Goal: Task Accomplishment & Management: Complete application form

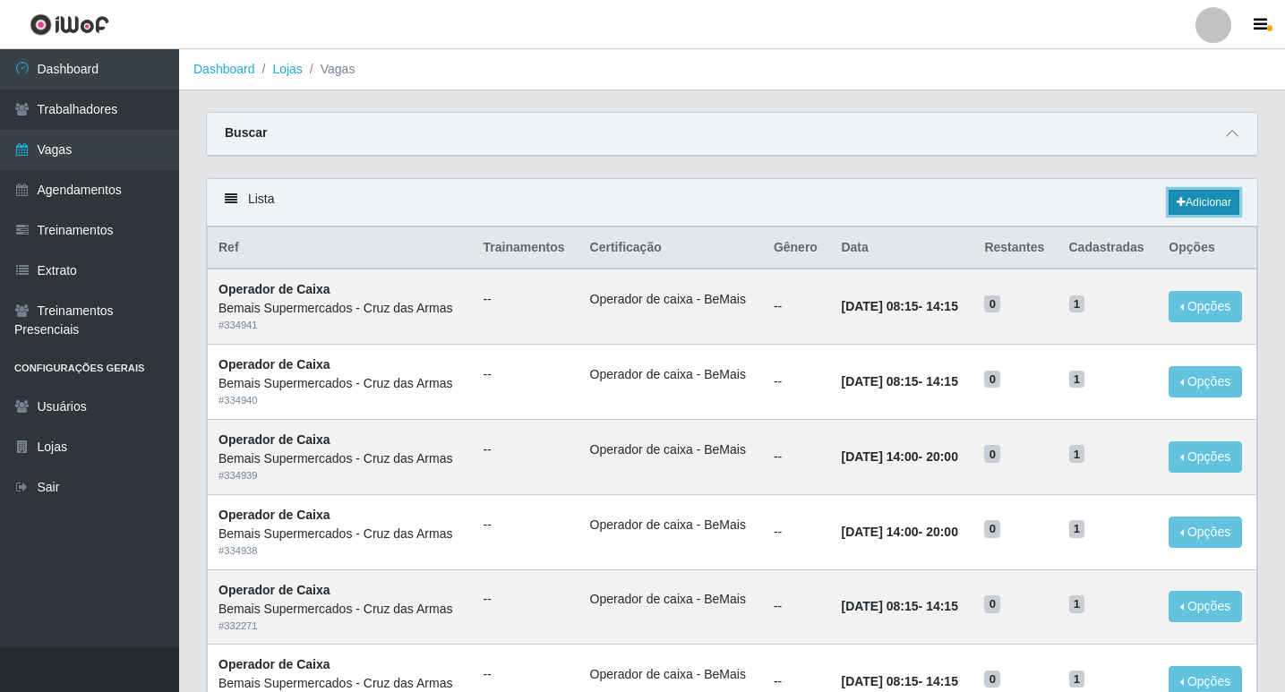
click at [1176, 207] on icon at bounding box center [1180, 202] width 9 height 11
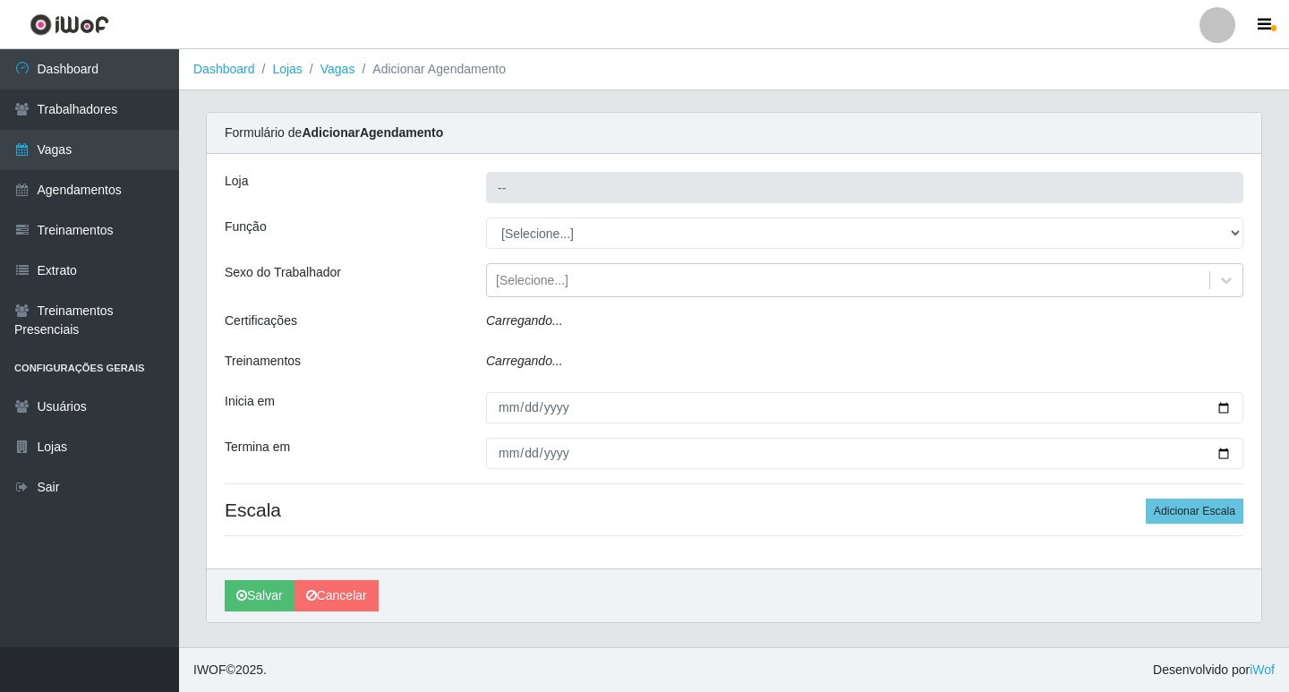
type input "Bemais Supermercados - Cruz das Armas"
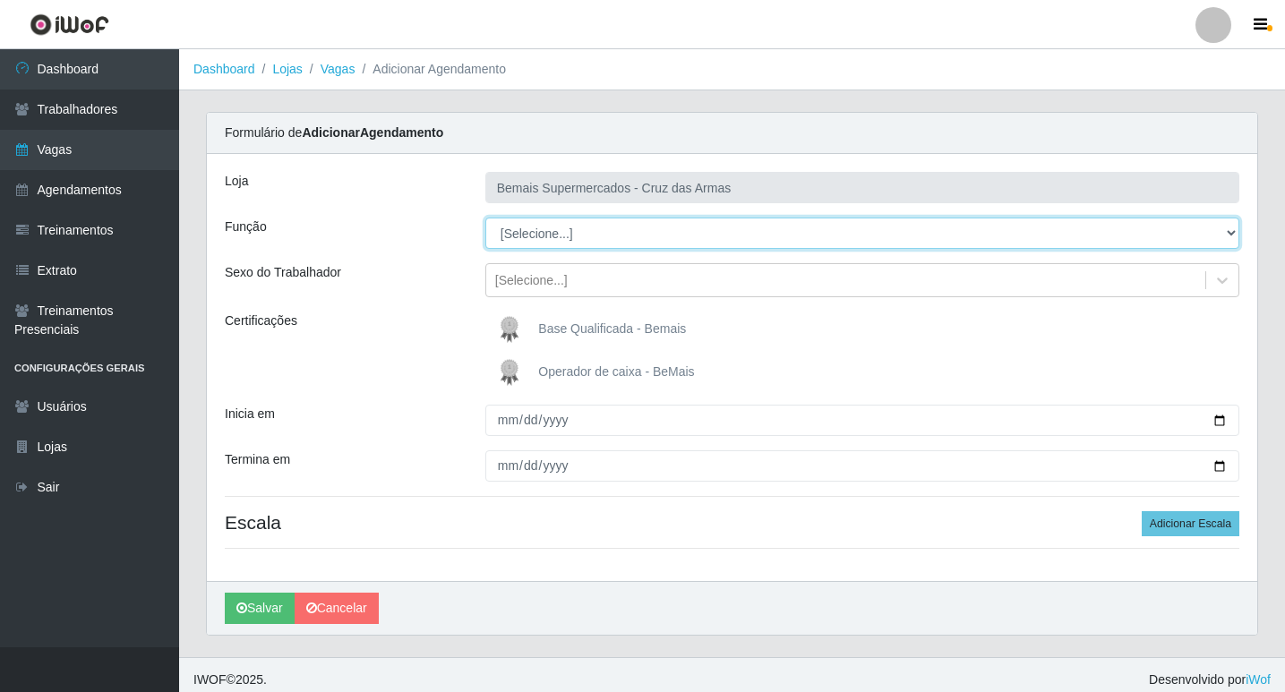
click at [543, 231] on select "[Selecione...] ASG ASG + ASG ++ Auxiliar de Estacionamento Auxiliar de Estacion…" at bounding box center [862, 233] width 754 height 31
select select "1"
click at [485, 218] on select "[Selecione...] ASG ASG + ASG ++ Auxiliar de Estacionamento Auxiliar de Estacion…" at bounding box center [862, 233] width 754 height 31
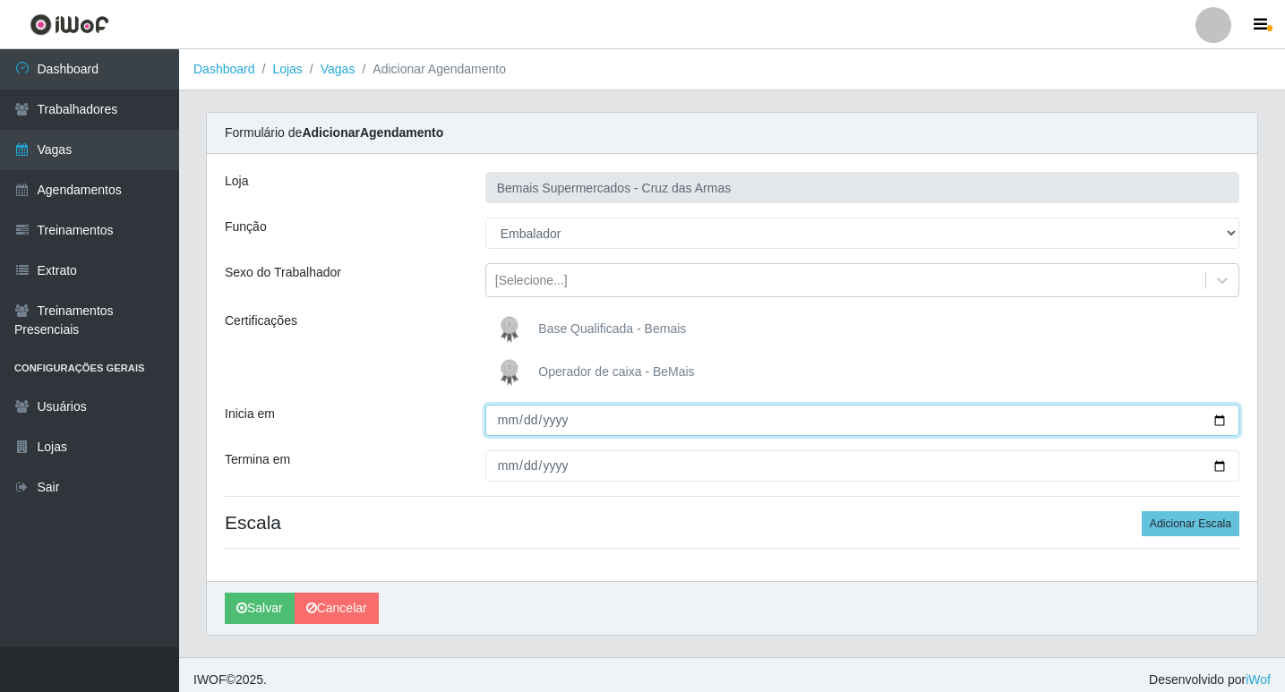
click at [503, 418] on input "Inicia em" at bounding box center [862, 420] width 754 height 31
type input "[DATE]"
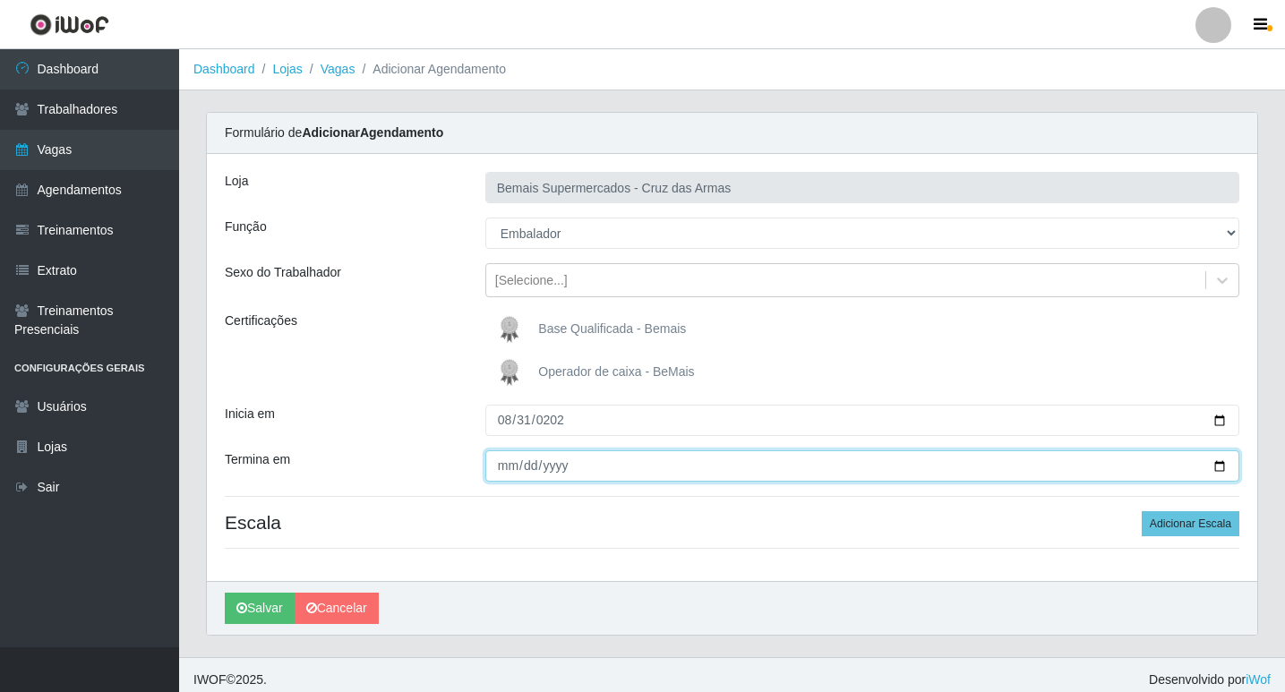
click at [515, 471] on input "Termina em" at bounding box center [862, 465] width 754 height 31
type input "[DATE]"
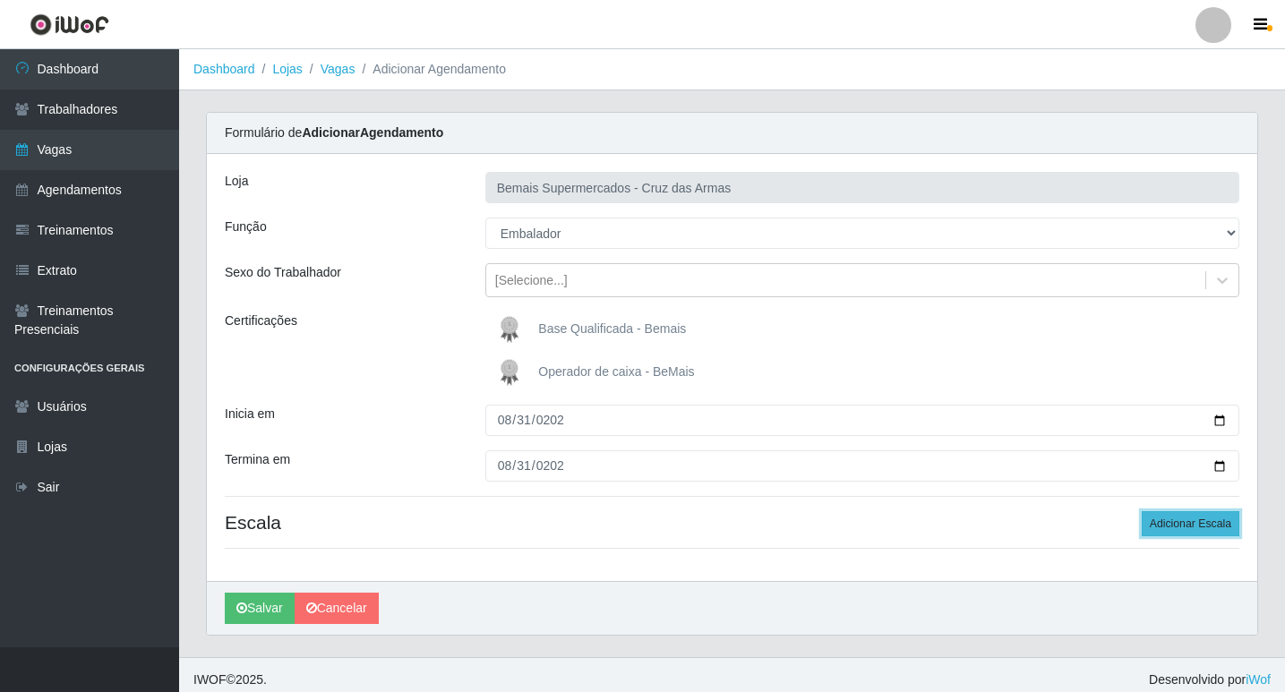
click at [1174, 527] on button "Adicionar Escala" at bounding box center [1190, 523] width 98 height 25
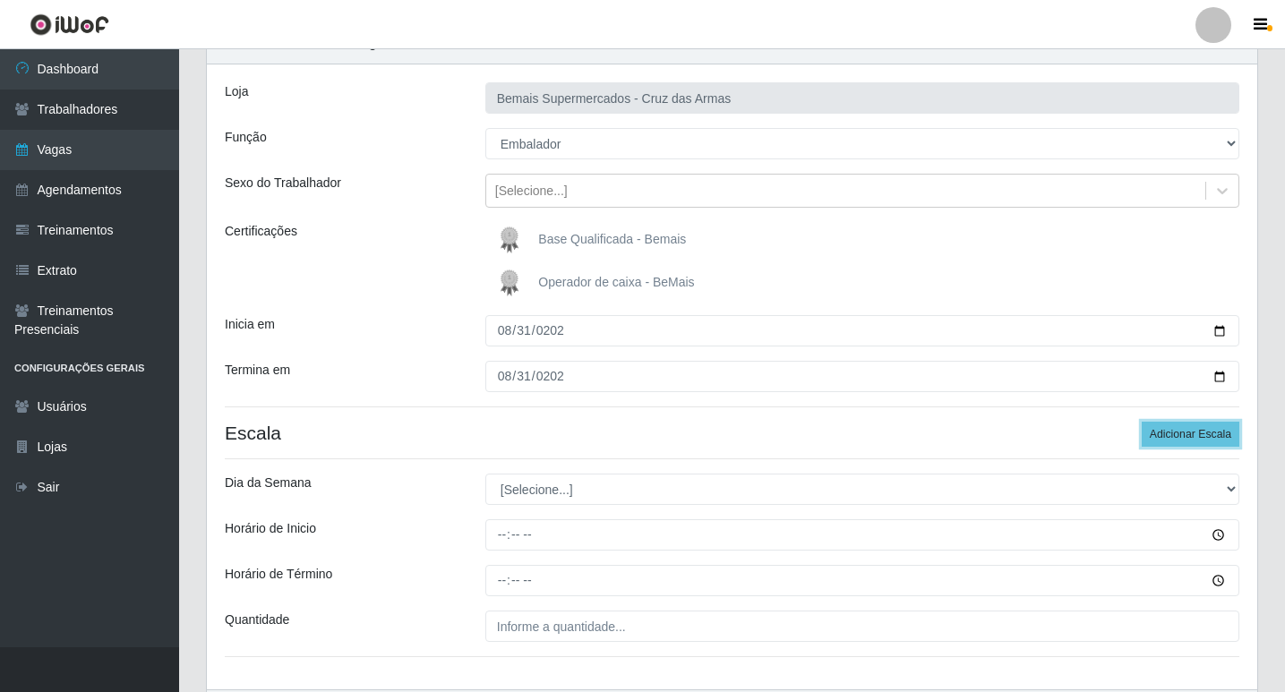
scroll to position [179, 0]
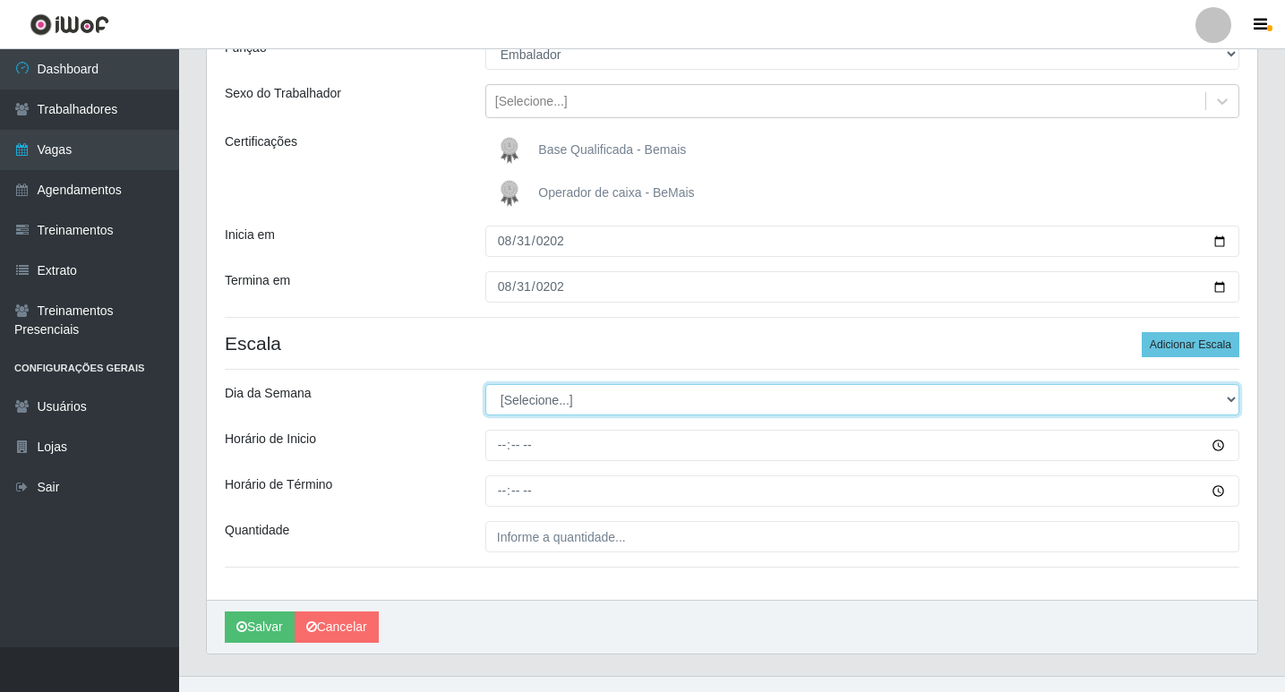
click at [515, 400] on select "[Selecione...] Segunda Terça Quarta Quinta Sexta Sábado Domingo" at bounding box center [862, 399] width 754 height 31
select select "0"
click at [485, 384] on select "[Selecione...] Segunda Terça Quarta Quinta Sexta Sábado Domingo" at bounding box center [862, 399] width 754 height 31
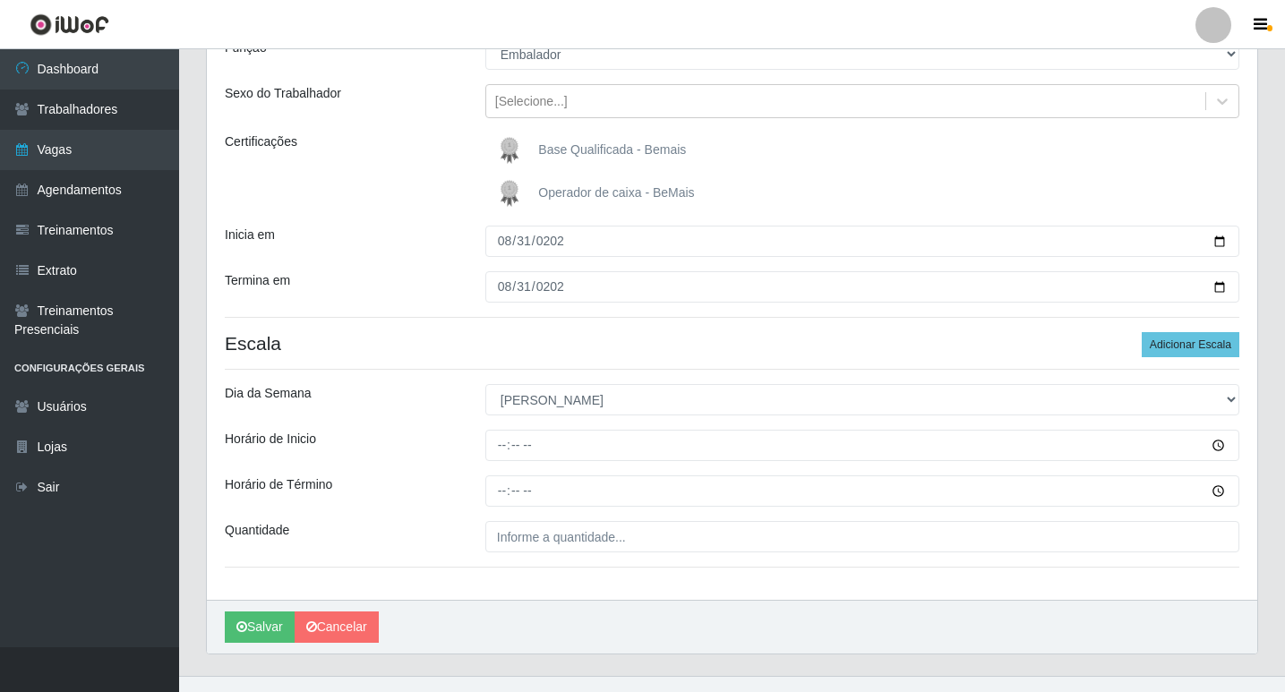
click at [451, 410] on div "Dia da Semana" at bounding box center [341, 399] width 260 height 31
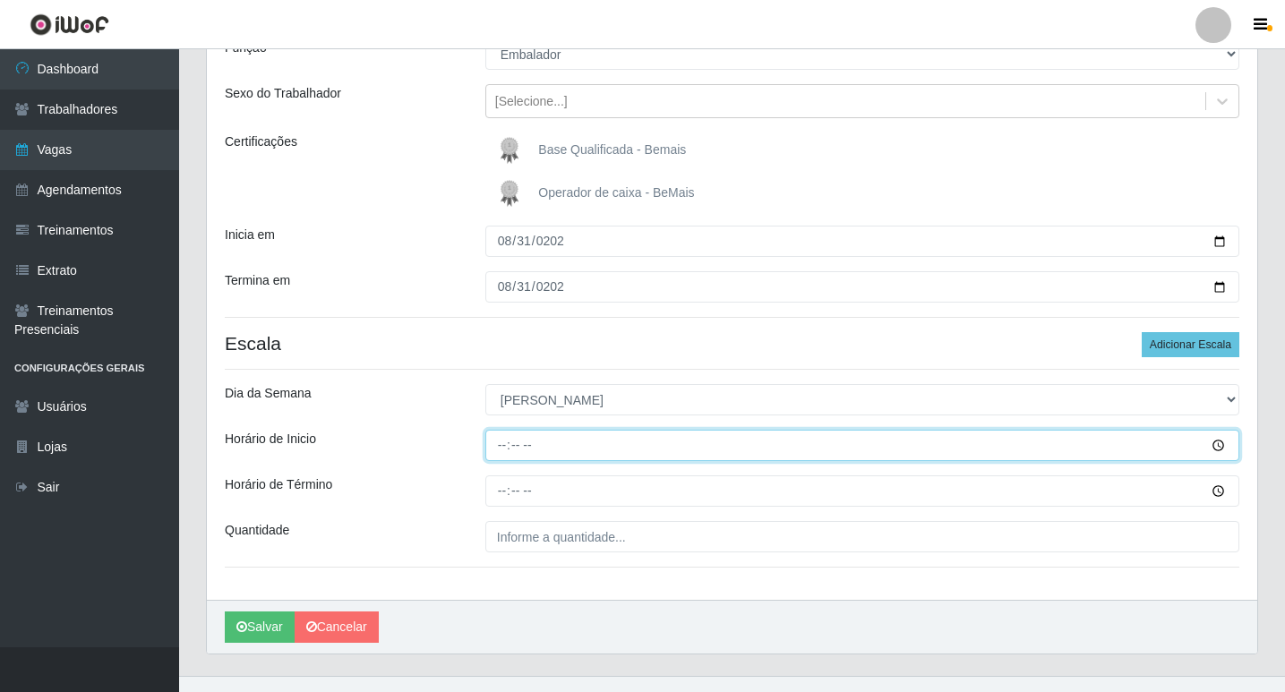
click at [502, 451] on input "Horário de Inicio" at bounding box center [862, 445] width 754 height 31
type input "08:15"
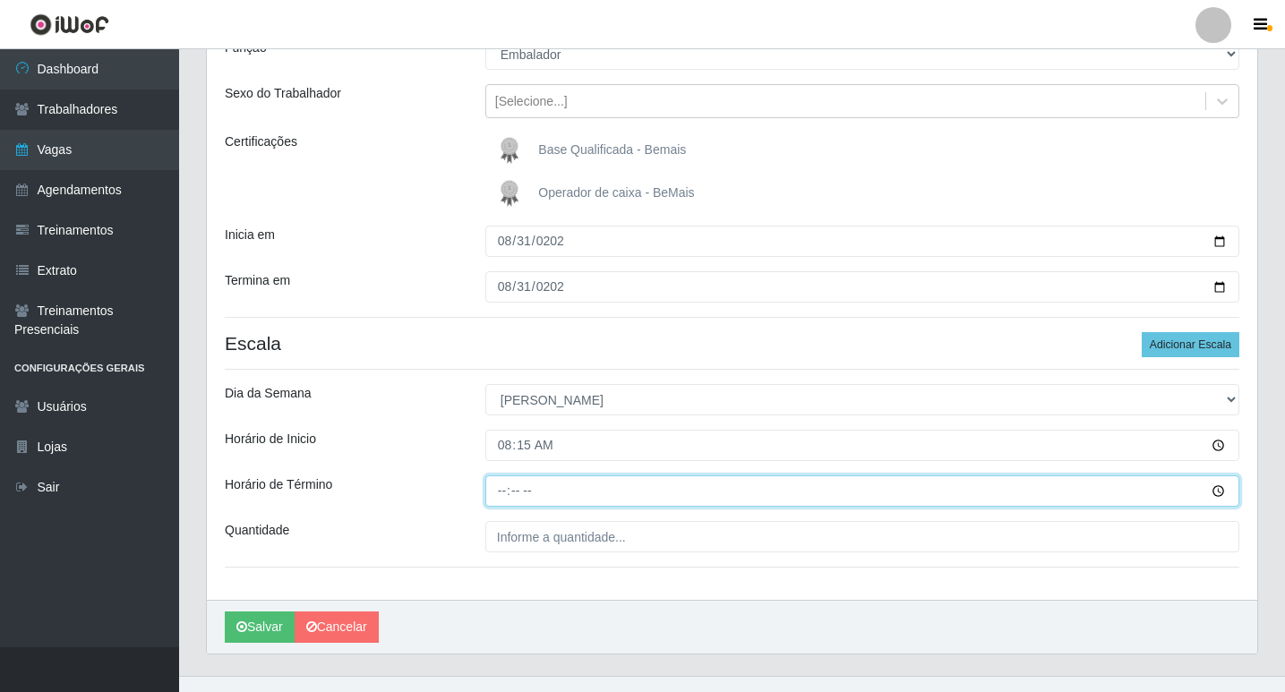
click at [505, 493] on input "Horário de Término" at bounding box center [862, 490] width 754 height 31
type input "14:15"
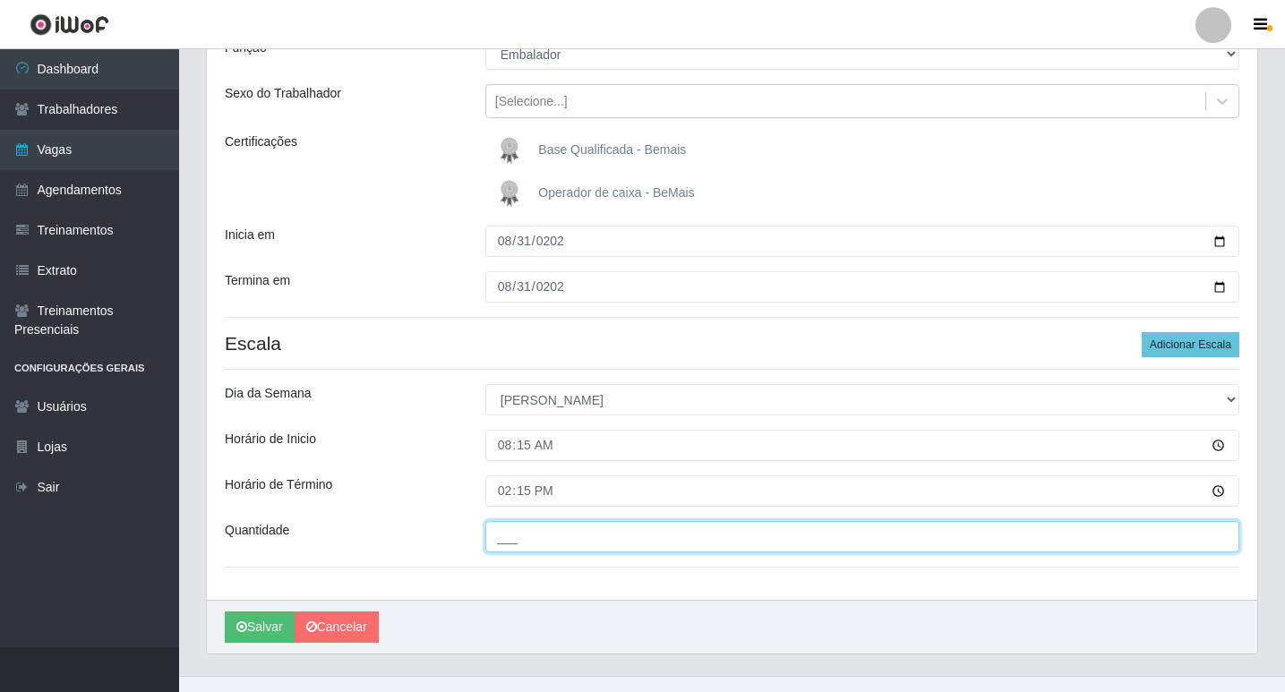
click at [515, 544] on input "___" at bounding box center [862, 536] width 754 height 31
type input "01_"
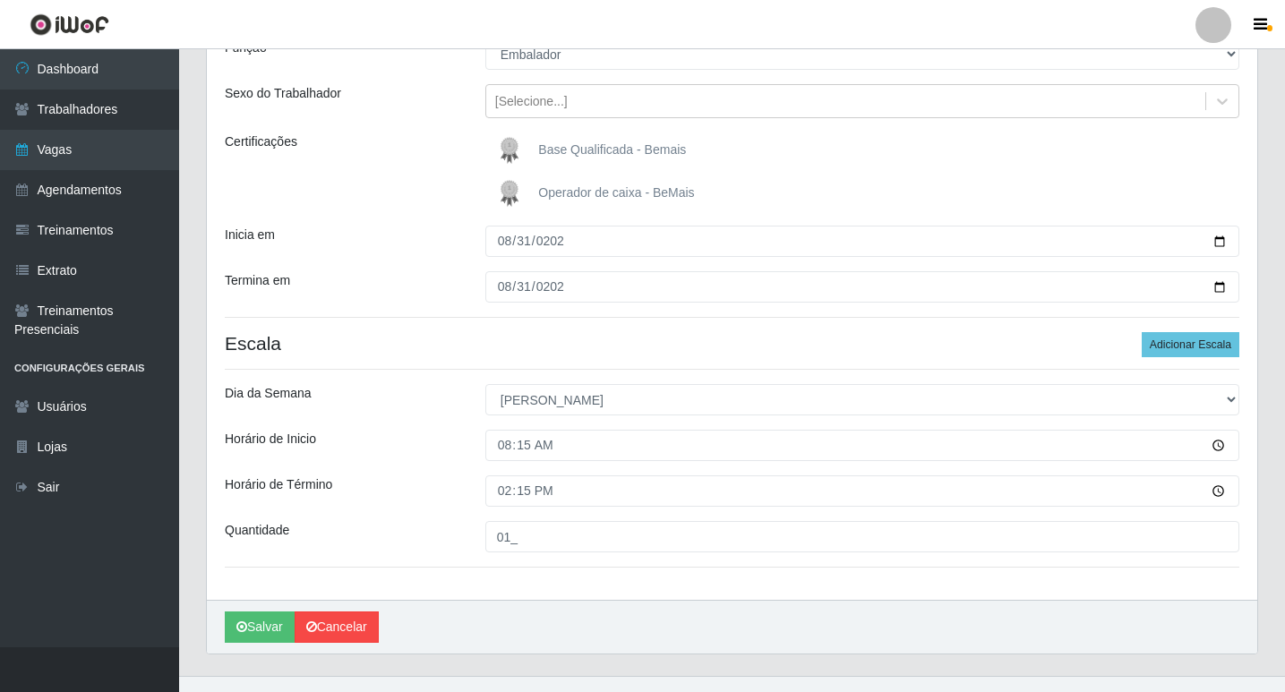
drag, startPoint x: 459, startPoint y: 593, endPoint x: 314, endPoint y: 624, distance: 148.4
click at [458, 592] on div "Loja Bemais Supermercados - Cruz das Armas Função [Selecione...] ASG ASG + ASG …" at bounding box center [732, 287] width 1050 height 625
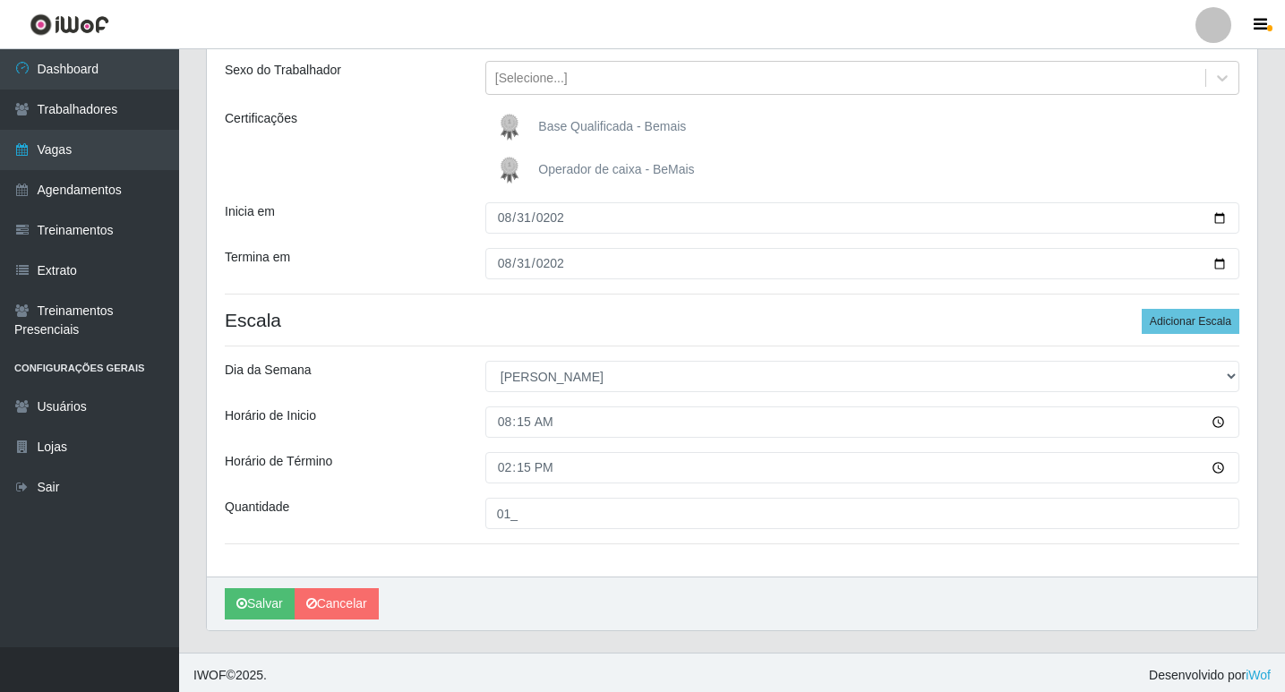
scroll to position [208, 0]
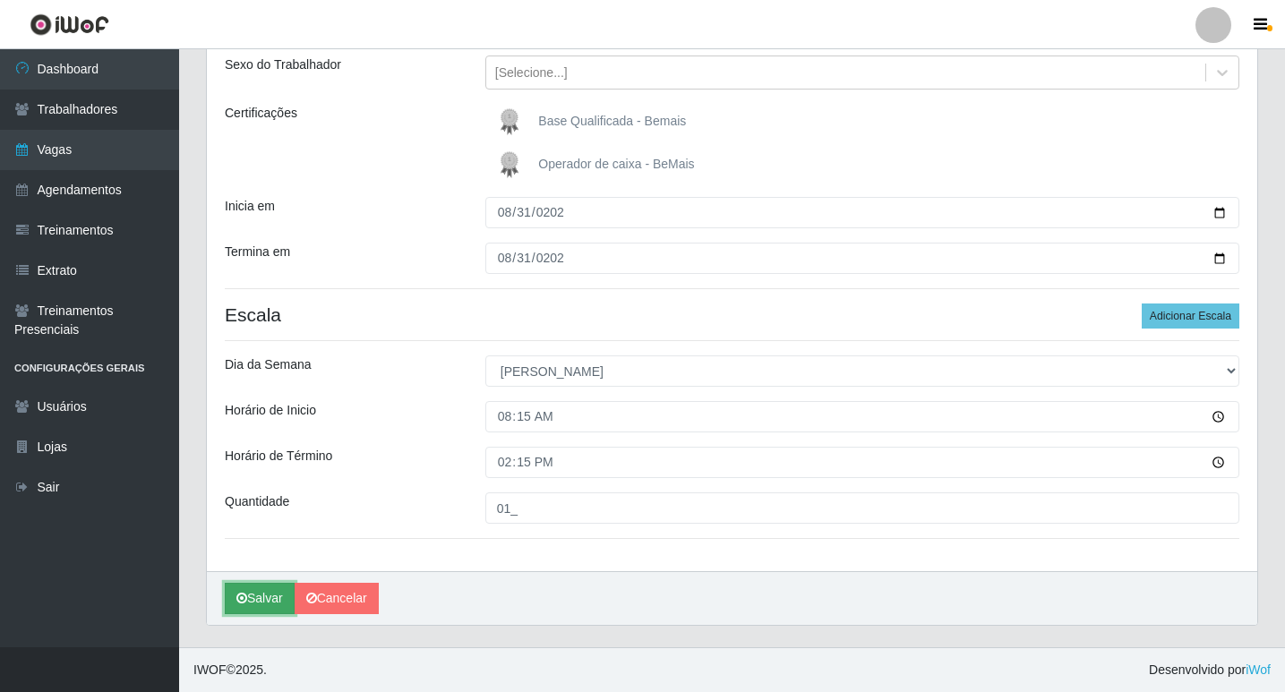
click at [249, 596] on button "Salvar" at bounding box center [260, 598] width 70 height 31
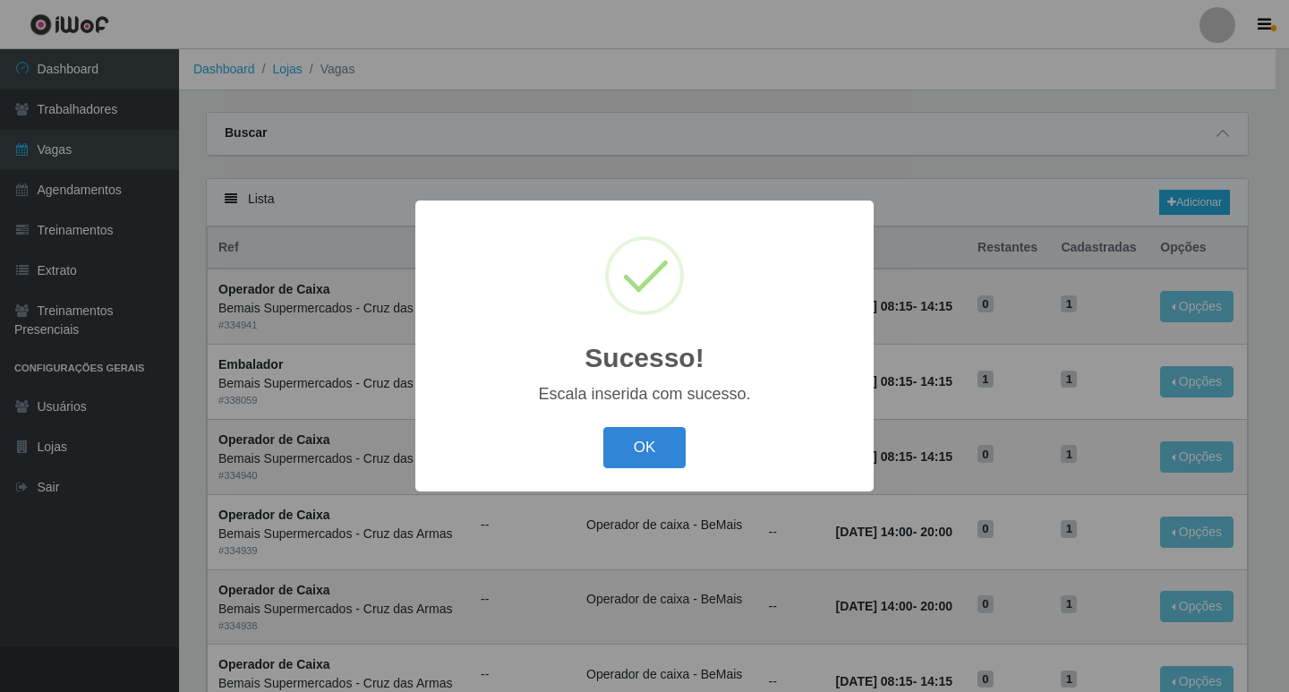
drag, startPoint x: 639, startPoint y: 440, endPoint x: 636, endPoint y: 471, distance: 30.6
click at [639, 442] on button "OK" at bounding box center [644, 448] width 83 height 42
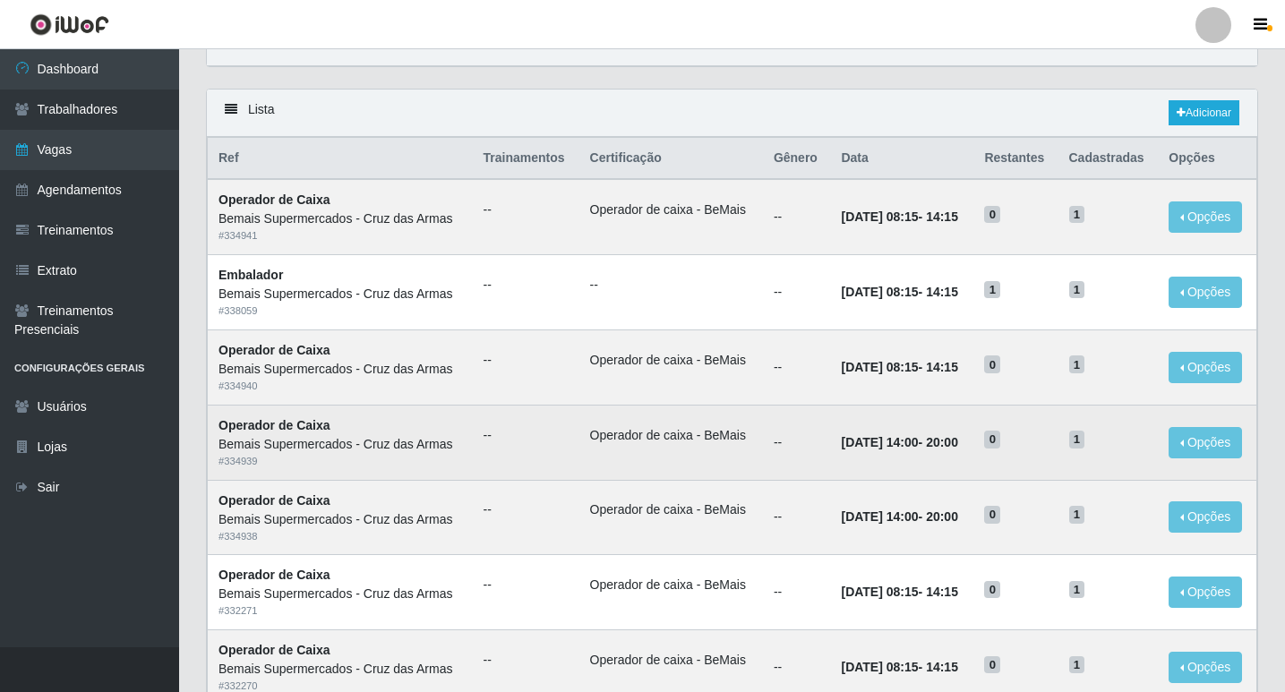
scroll to position [179, 0]
